Goal: Obtain resource: Download file/media

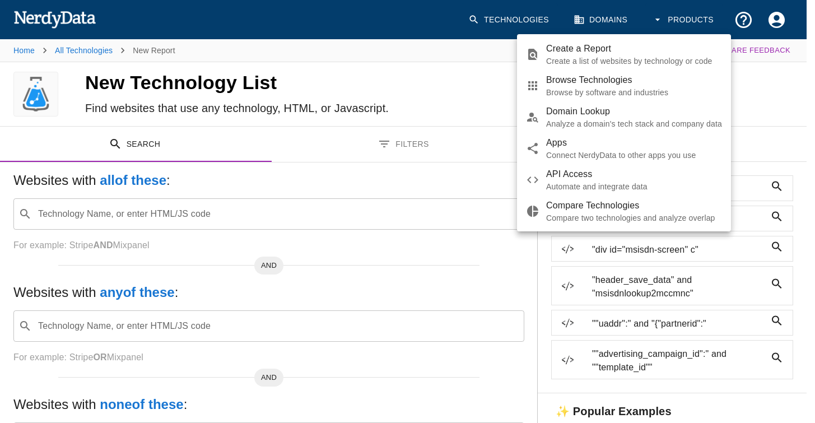
scroll to position [3, 0]
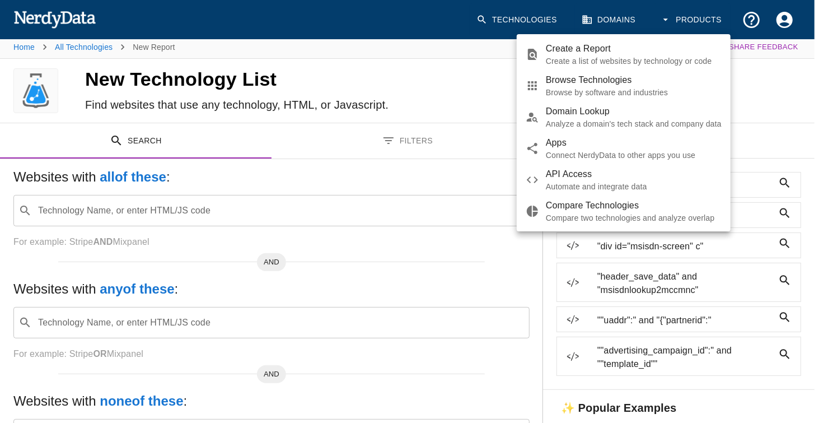
click at [489, 85] on div at bounding box center [411, 211] width 823 height 423
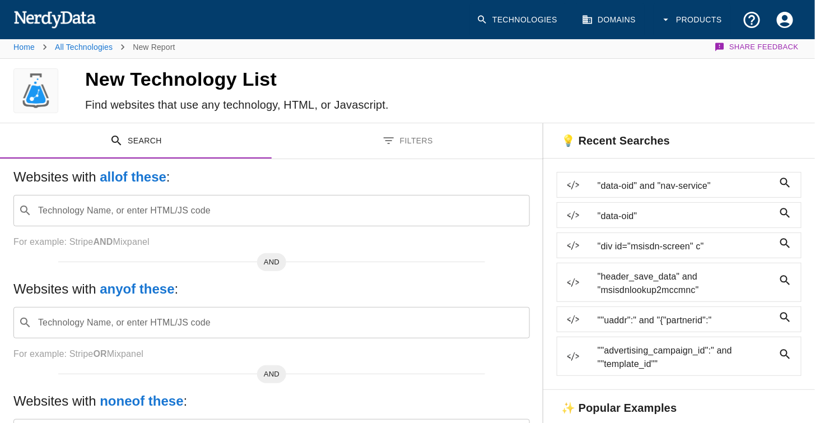
click at [648, 314] on span """uaddr":" and "{"partnerid":"" at bounding box center [686, 320] width 176 height 13
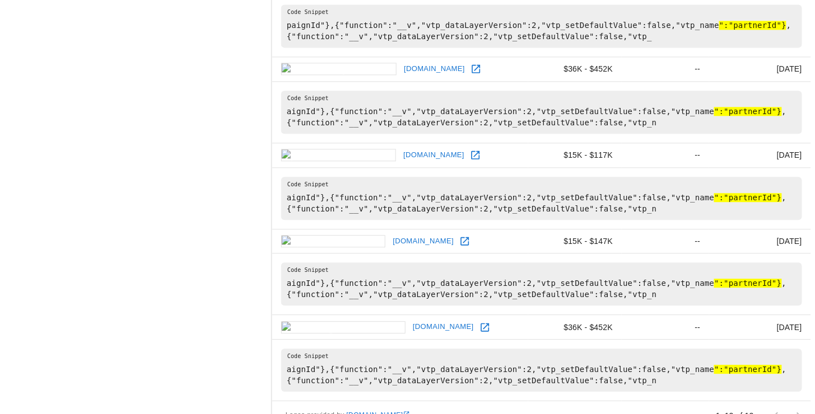
scroll to position [780, 0]
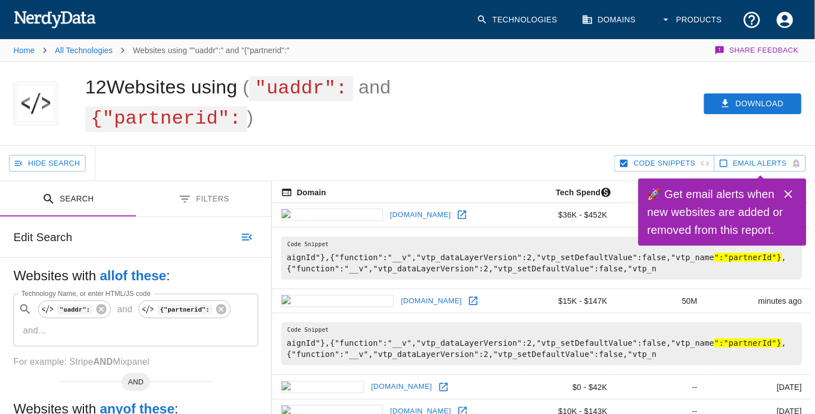
click at [788, 194] on icon "Close" at bounding box center [789, 194] width 8 height 8
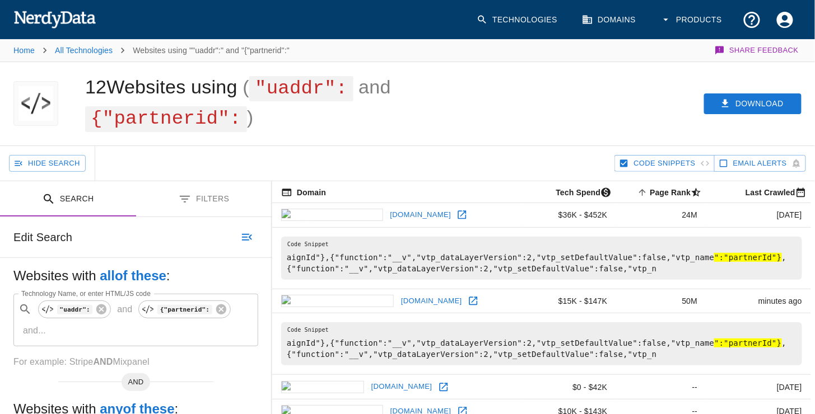
click at [512, 115] on div "Download" at bounding box center [630, 103] width 372 height 83
